Goal: Find specific page/section: Find specific page/section

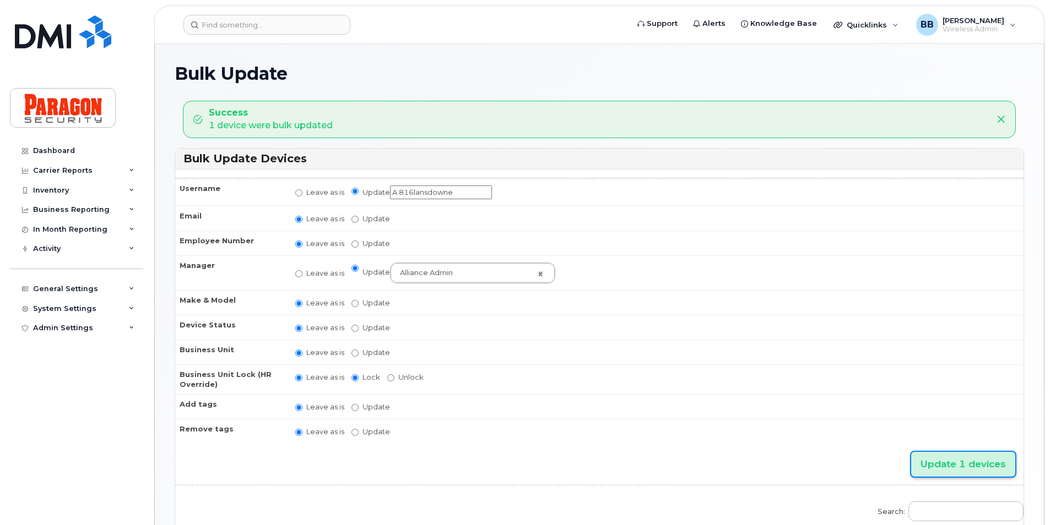
click at [957, 468] on input "Update 1 devices" at bounding box center [963, 464] width 104 height 25
click at [59, 186] on div "Inventory" at bounding box center [51, 190] width 36 height 9
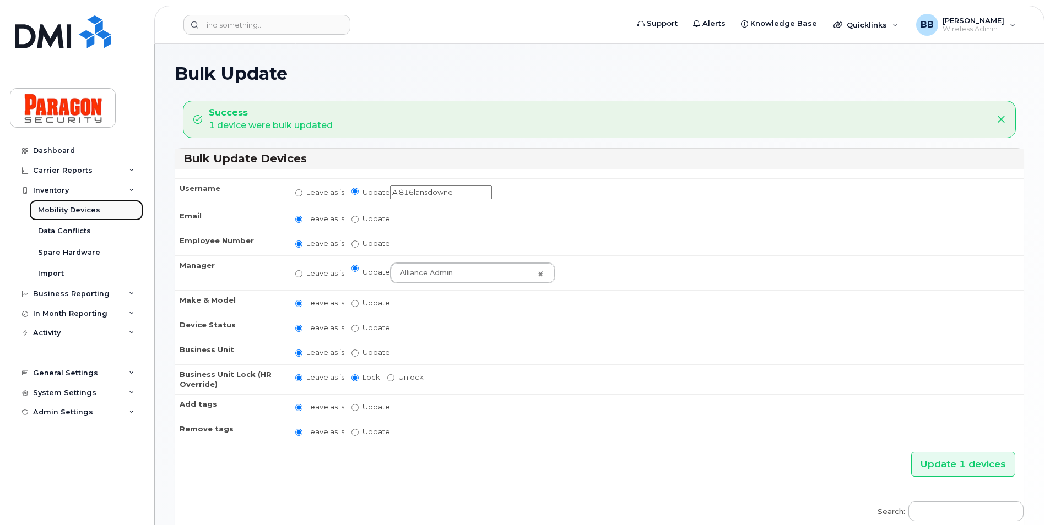
click at [84, 210] on div "Mobility Devices" at bounding box center [69, 210] width 62 height 10
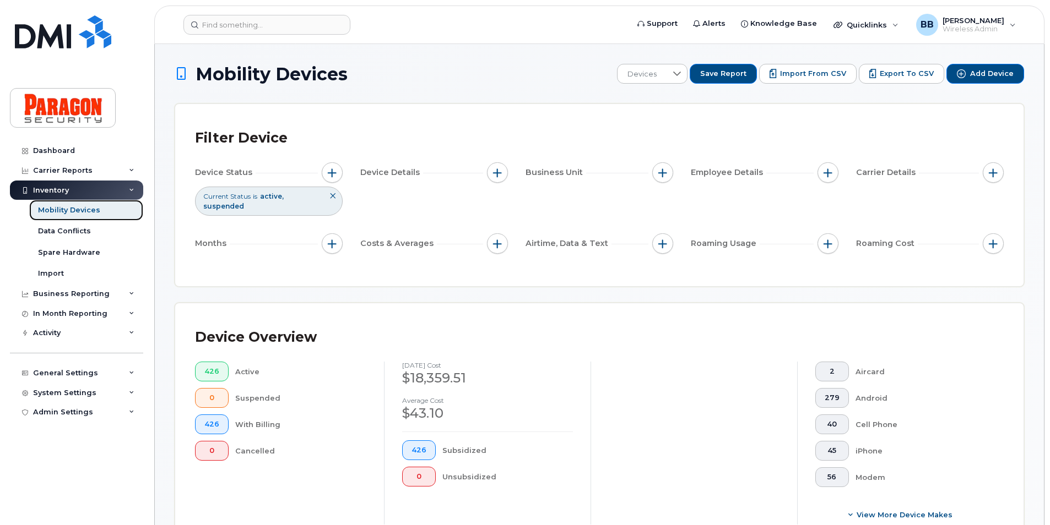
scroll to position [441, 0]
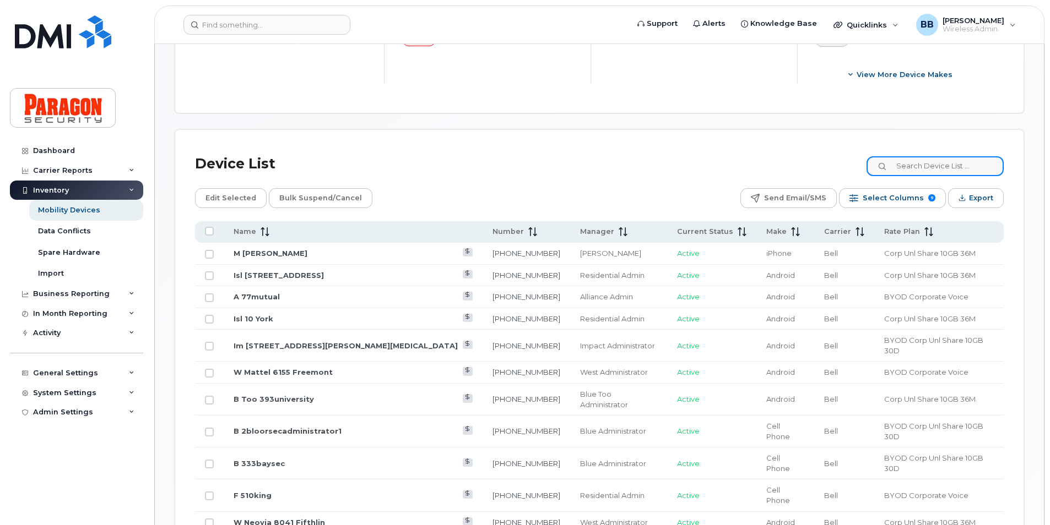
click at [899, 159] on input at bounding box center [934, 166] width 137 height 20
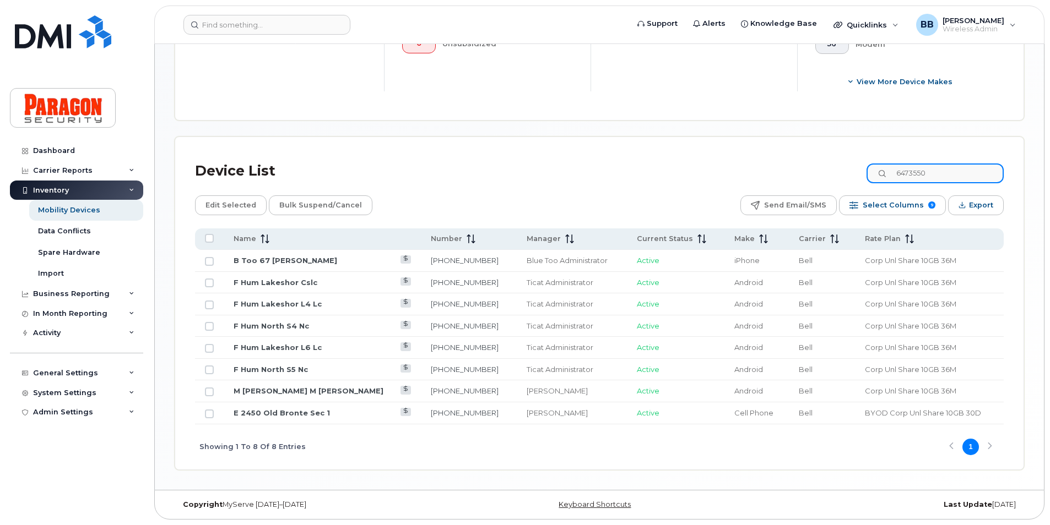
scroll to position [281, 0]
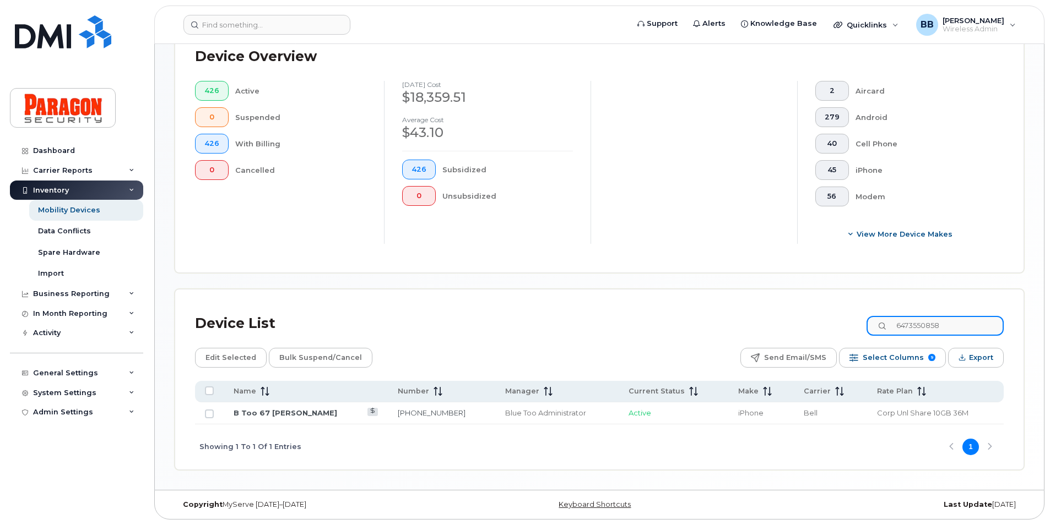
type input "6473550858"
click at [250, 417] on link "B Too 67 [PERSON_NAME]" at bounding box center [286, 413] width 104 height 9
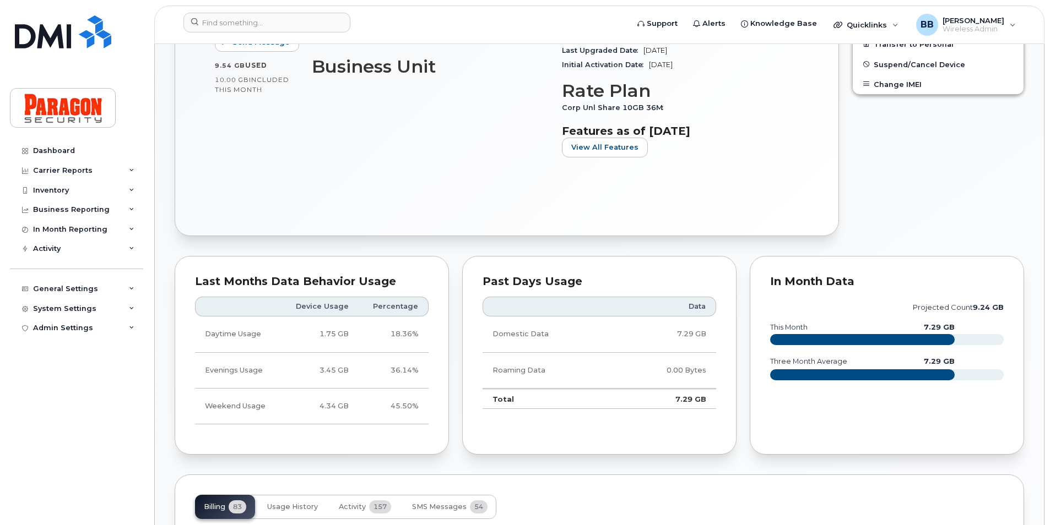
scroll to position [441, 0]
